Goal: Task Accomplishment & Management: Use online tool/utility

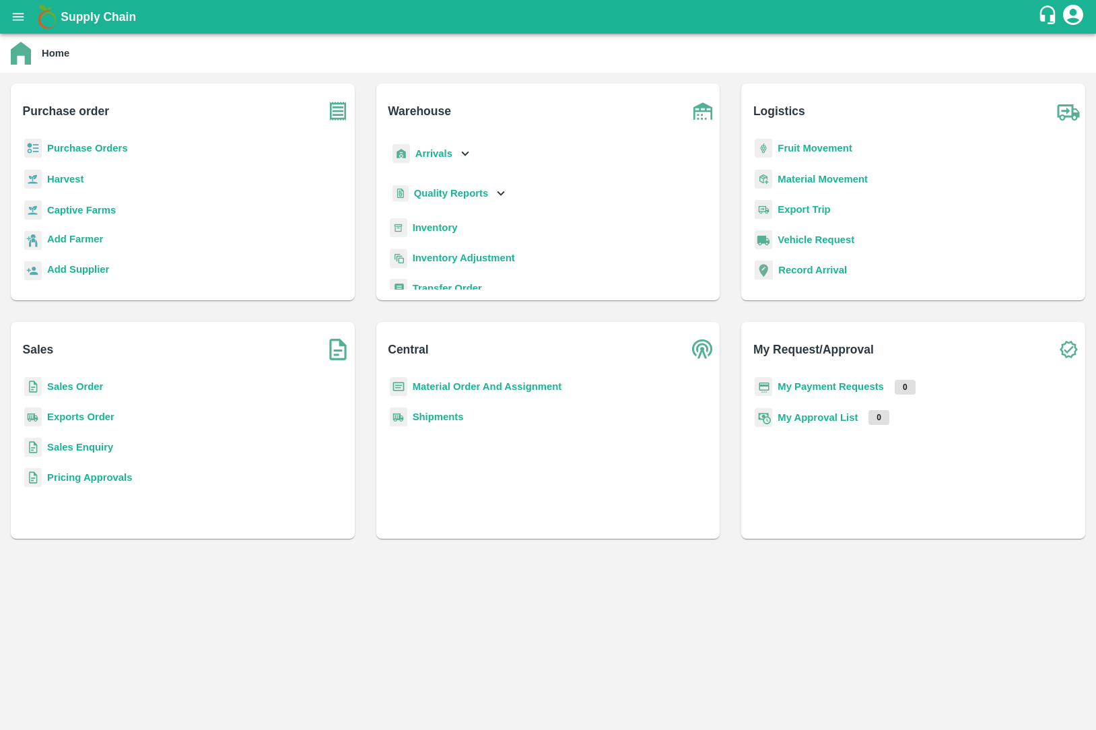
click at [790, 205] on b "Export Trip" at bounding box center [803, 209] width 53 height 11
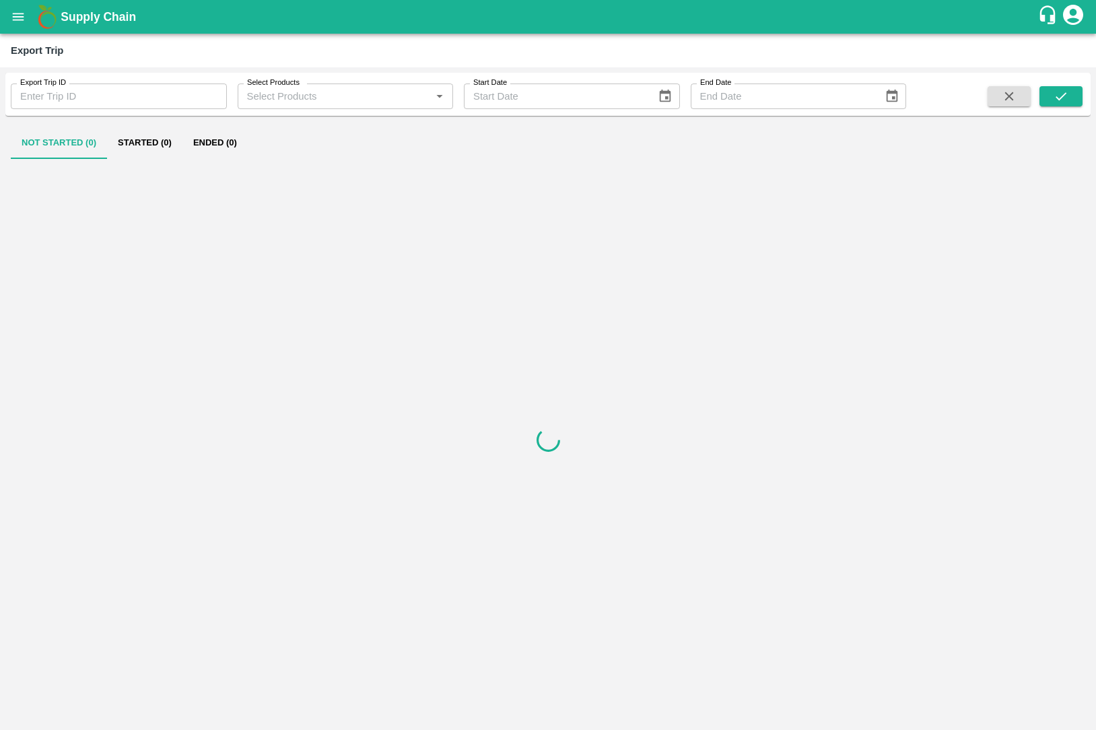
click at [142, 83] on input "Export Trip ID" at bounding box center [119, 96] width 216 height 26
type input "519"
click at [1051, 96] on button "submit" at bounding box center [1060, 96] width 43 height 20
click at [202, 147] on button "Ended (1)" at bounding box center [214, 143] width 65 height 32
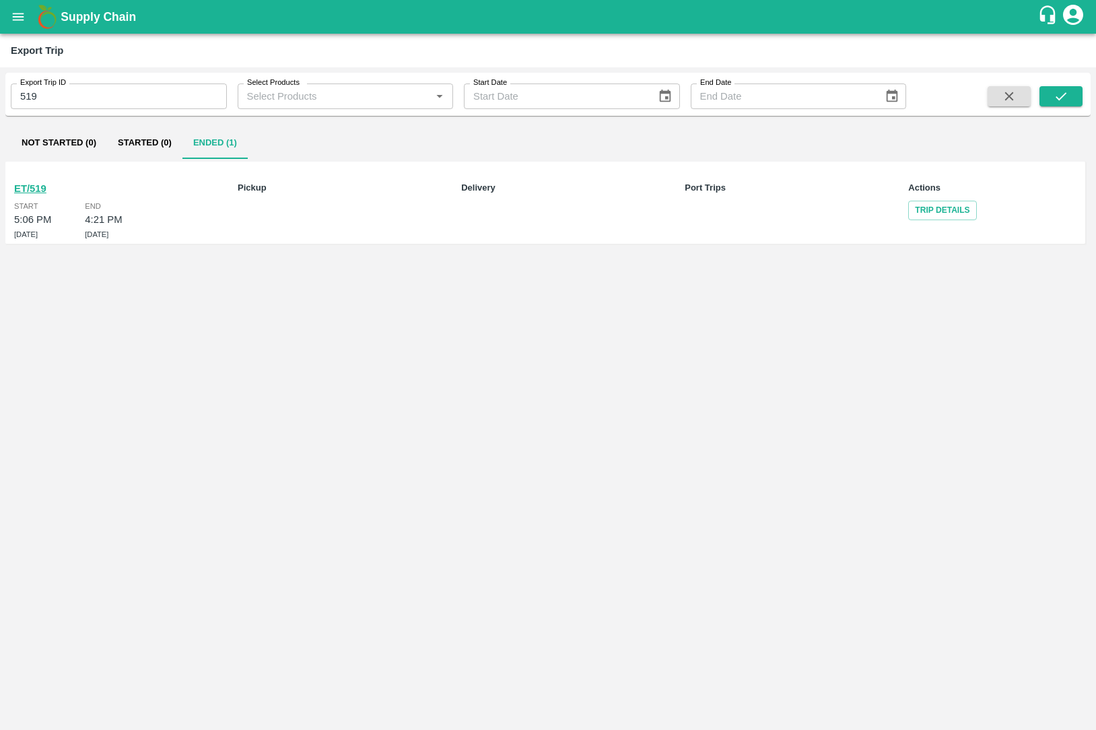
click at [37, 179] on div "ET/519 Start 5:06 PM 12 Aug 2025 End 4:21 PM 23 Aug 2025" at bounding box center [98, 203] width 179 height 76
click at [37, 188] on b "ET/519" at bounding box center [30, 188] width 32 height 11
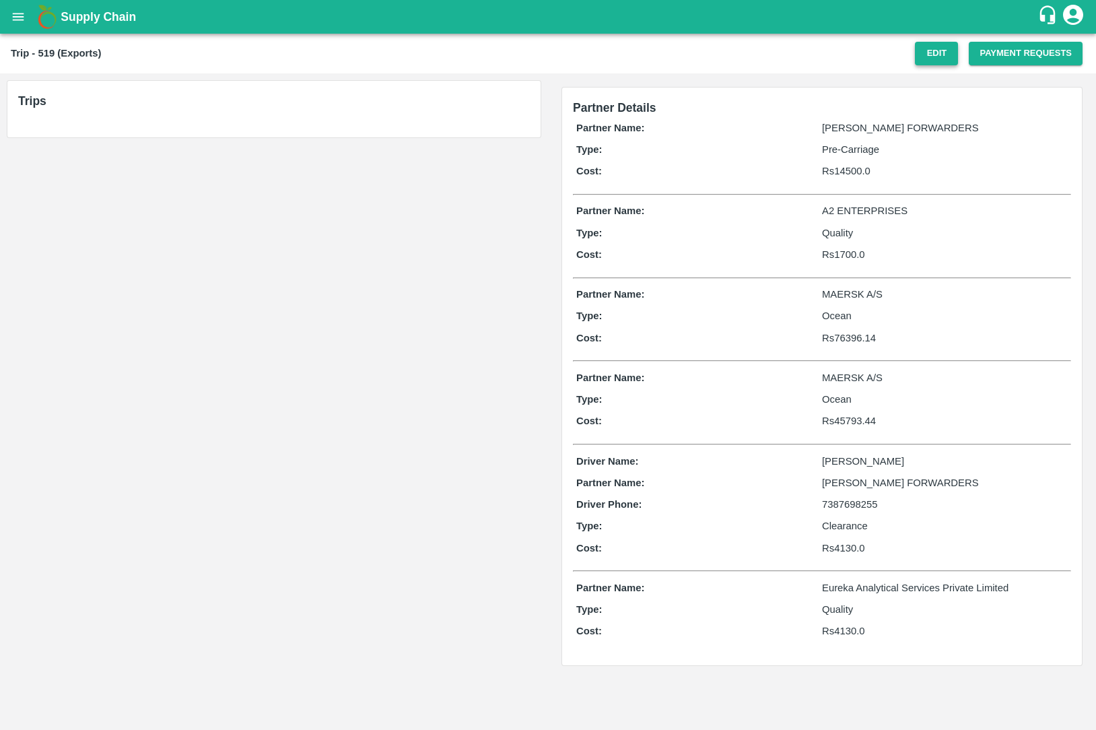
click at [940, 63] on button "Edit" at bounding box center [936, 54] width 43 height 24
